Goal: Navigation & Orientation: Find specific page/section

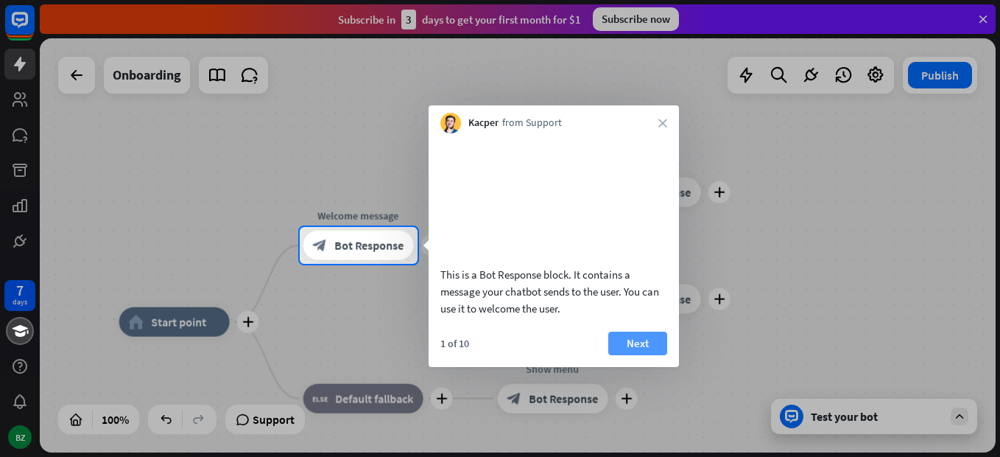
click at [638, 353] on button "Next" at bounding box center [637, 343] width 59 height 24
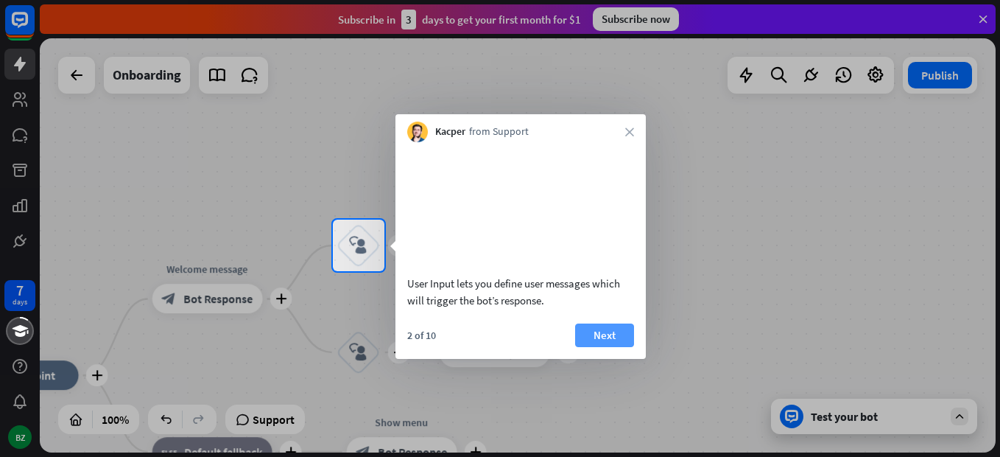
click at [612, 347] on button "Next" at bounding box center [604, 335] width 59 height 24
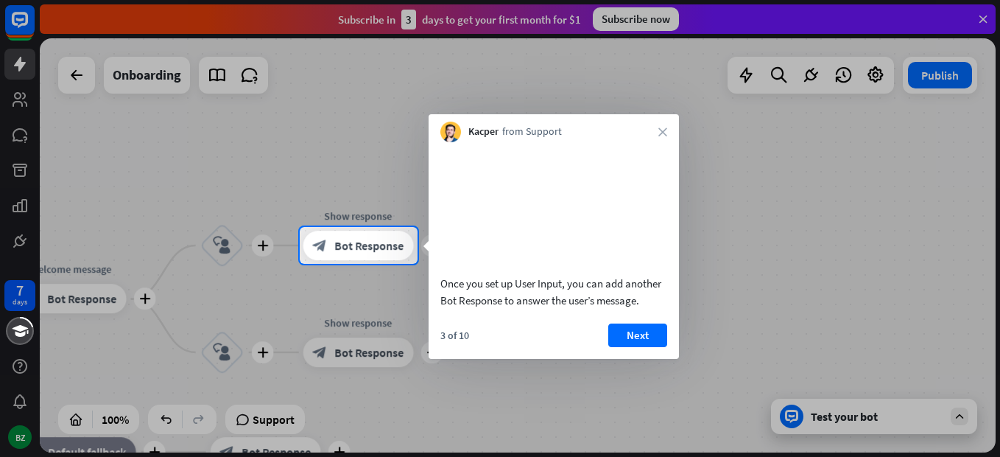
click at [651, 345] on button "Next" at bounding box center [637, 335] width 59 height 24
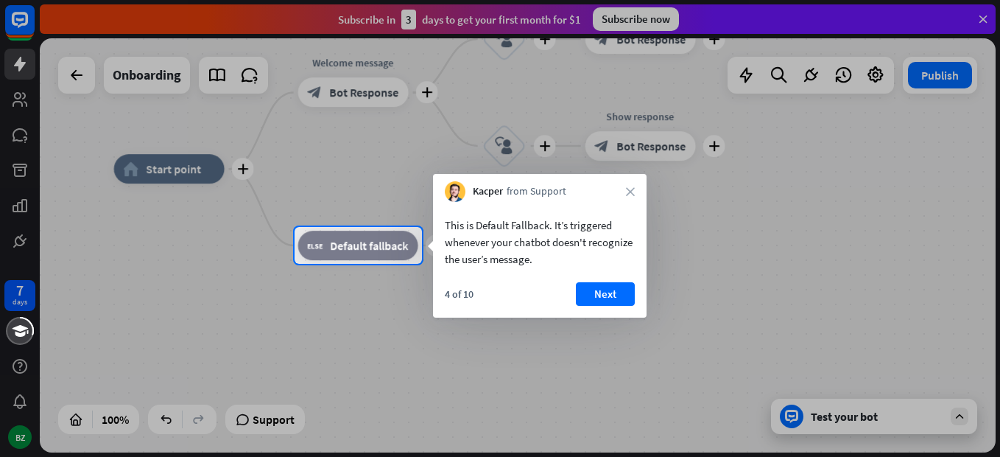
click at [597, 310] on div "4 of 10 Next" at bounding box center [540, 299] width 214 height 35
click at [625, 189] on div "Kacper from Support close" at bounding box center [540, 188] width 214 height 28
click at [630, 184] on div "Kacper from Support close" at bounding box center [540, 188] width 214 height 28
click at [627, 192] on icon "close" at bounding box center [630, 191] width 9 height 9
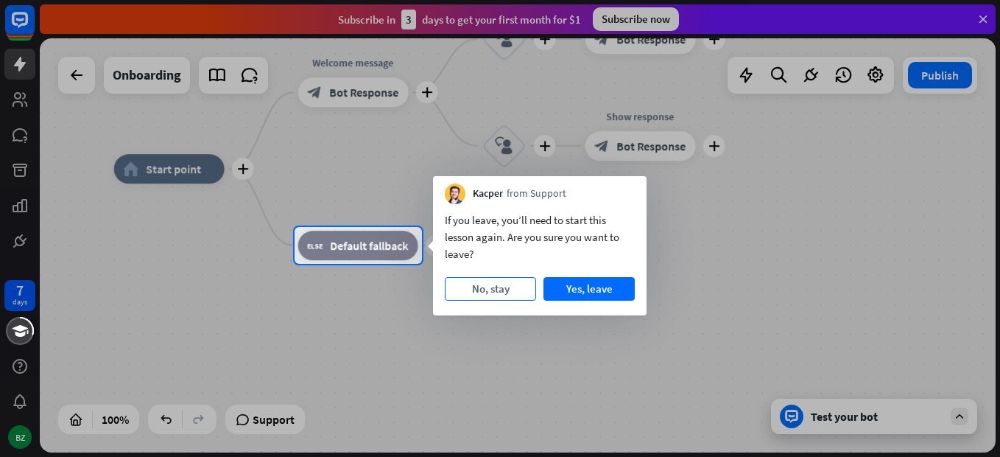
click at [508, 288] on button "No, stay" at bounding box center [490, 289] width 91 height 24
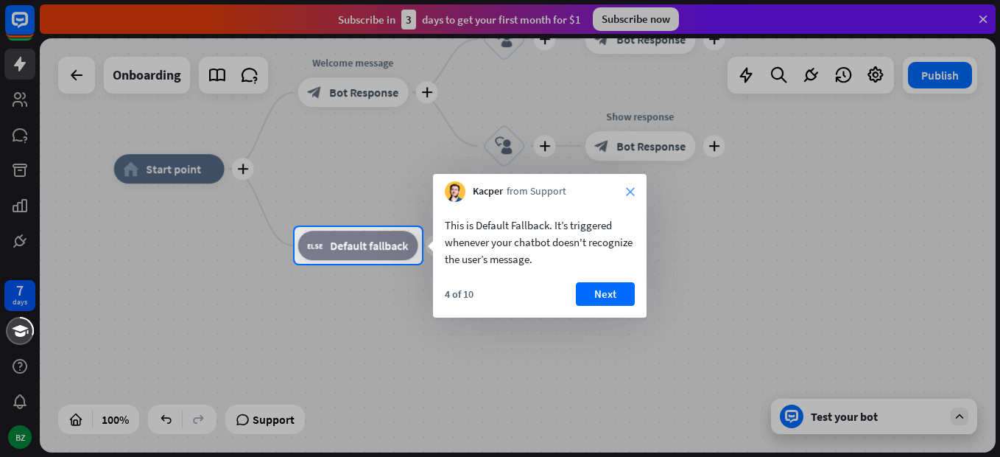
click at [630, 191] on icon "close" at bounding box center [630, 191] width 9 height 9
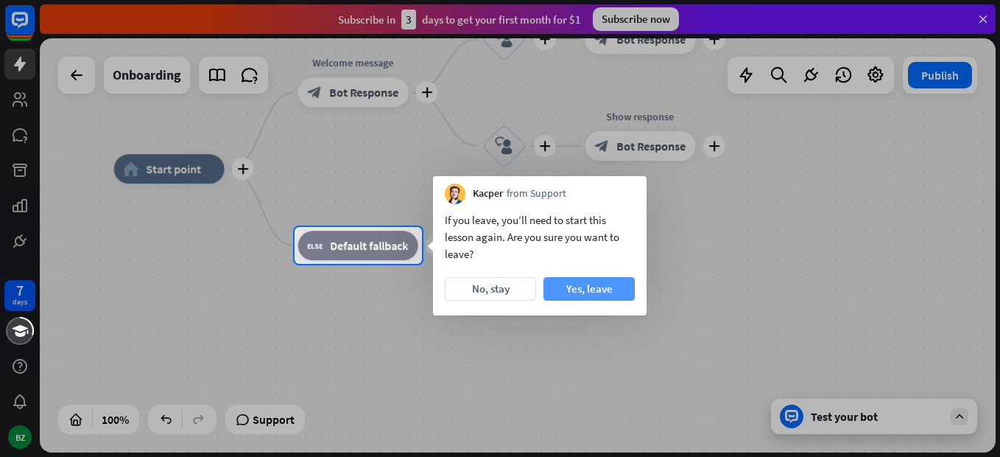
click at [582, 280] on button "Yes, leave" at bounding box center [588, 289] width 91 height 24
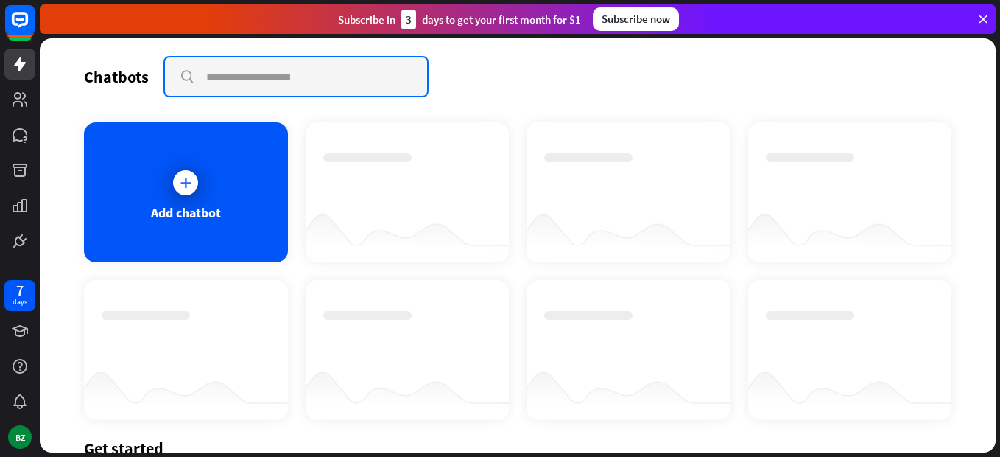
click at [205, 77] on input "text" at bounding box center [296, 76] width 262 height 38
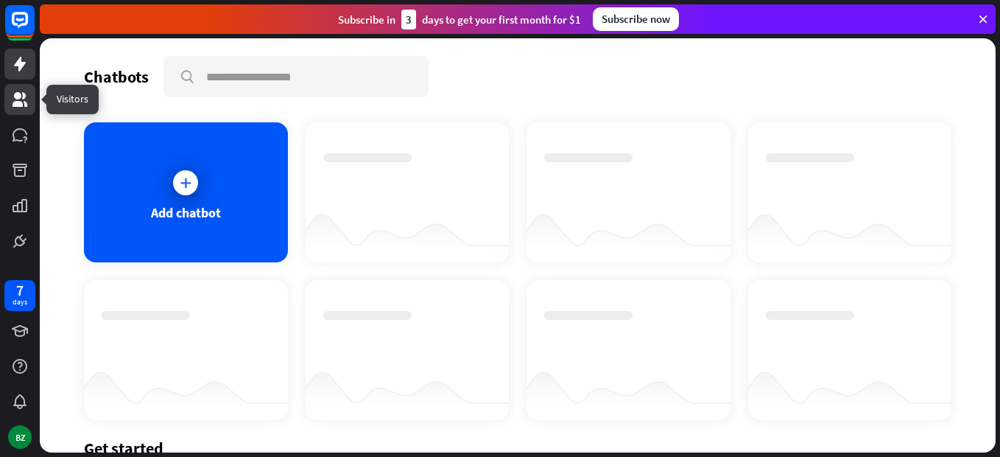
click at [21, 92] on icon at bounding box center [20, 100] width 18 height 18
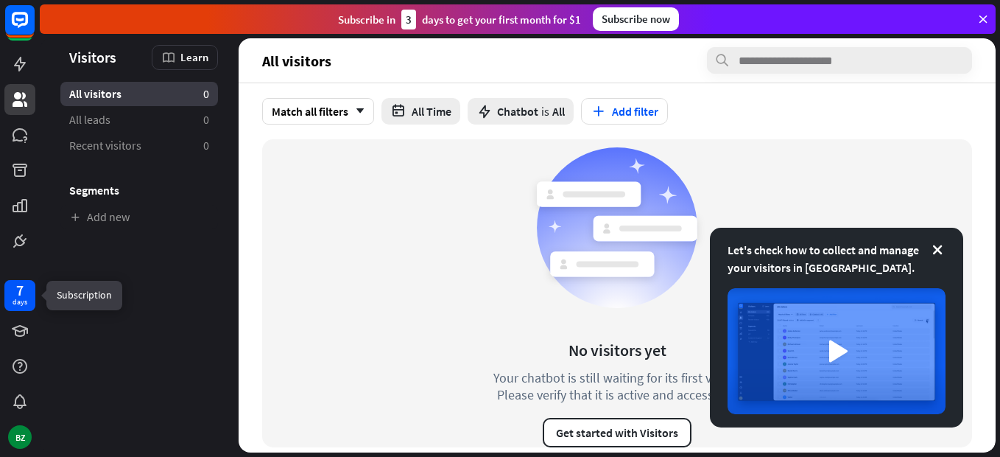
drag, startPoint x: 26, startPoint y: 292, endPoint x: 35, endPoint y: 287, distance: 9.9
click at [27, 291] on div "7 days" at bounding box center [19, 295] width 31 height 31
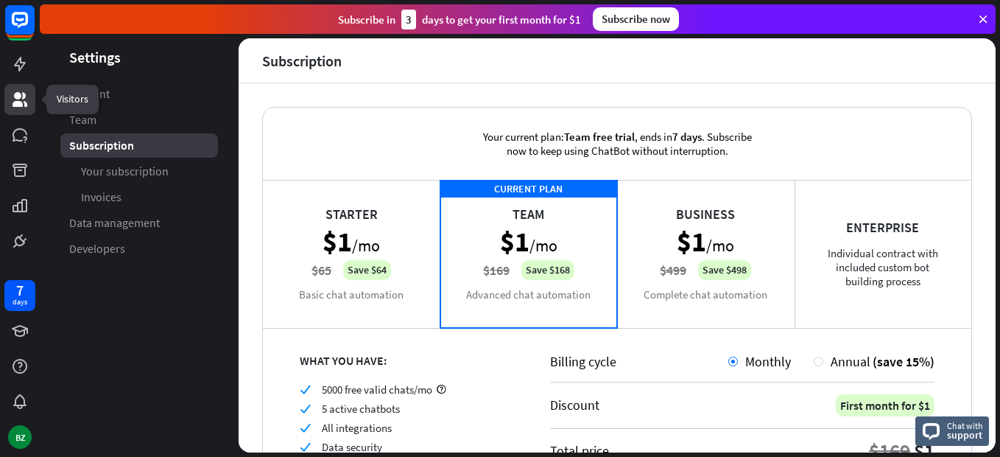
drag, startPoint x: 26, startPoint y: 94, endPoint x: 34, endPoint y: 96, distance: 8.4
click at [27, 95] on icon at bounding box center [20, 100] width 18 height 18
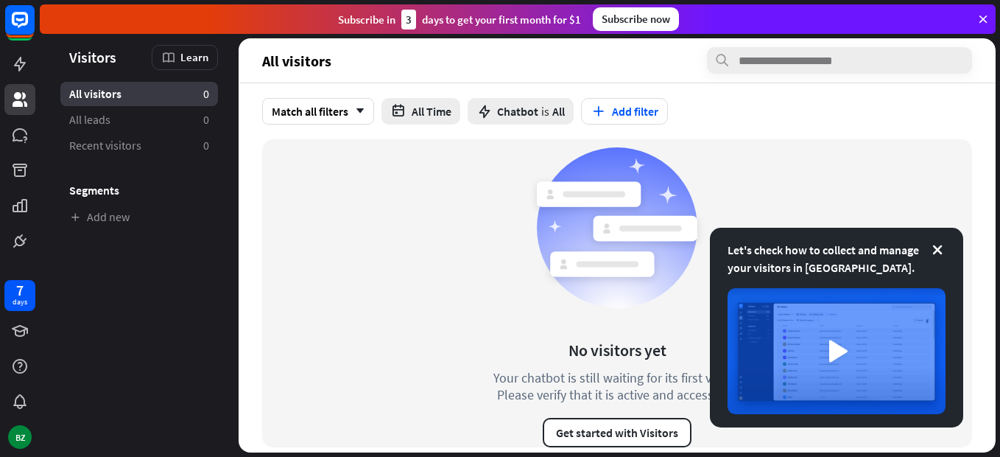
click at [932, 251] on icon at bounding box center [937, 249] width 15 height 15
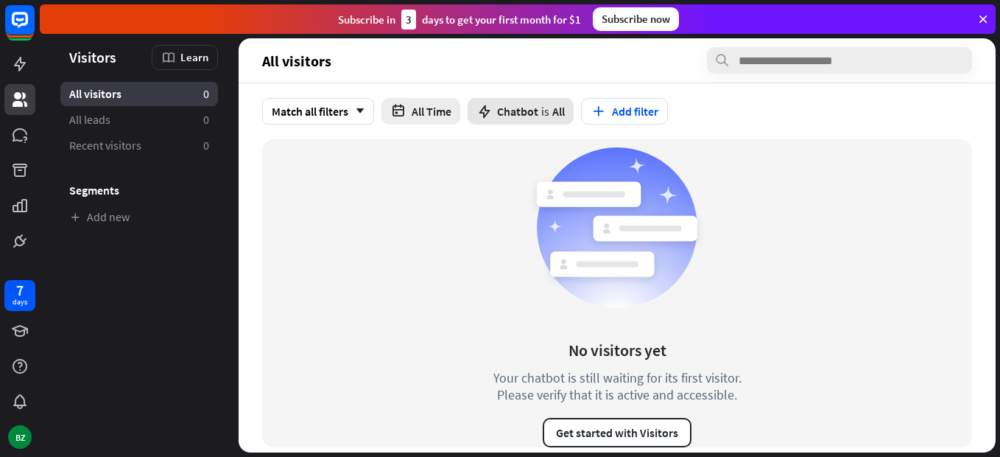
click at [518, 113] on span "Chatbot" at bounding box center [517, 111] width 41 height 15
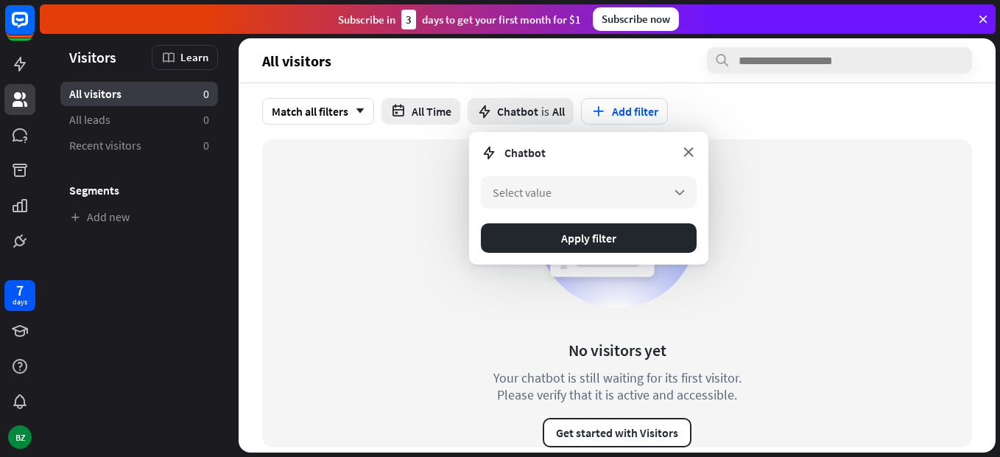
click at [688, 147] on icon at bounding box center [688, 152] width 16 height 16
